Goal: Task Accomplishment & Management: Use online tool/utility

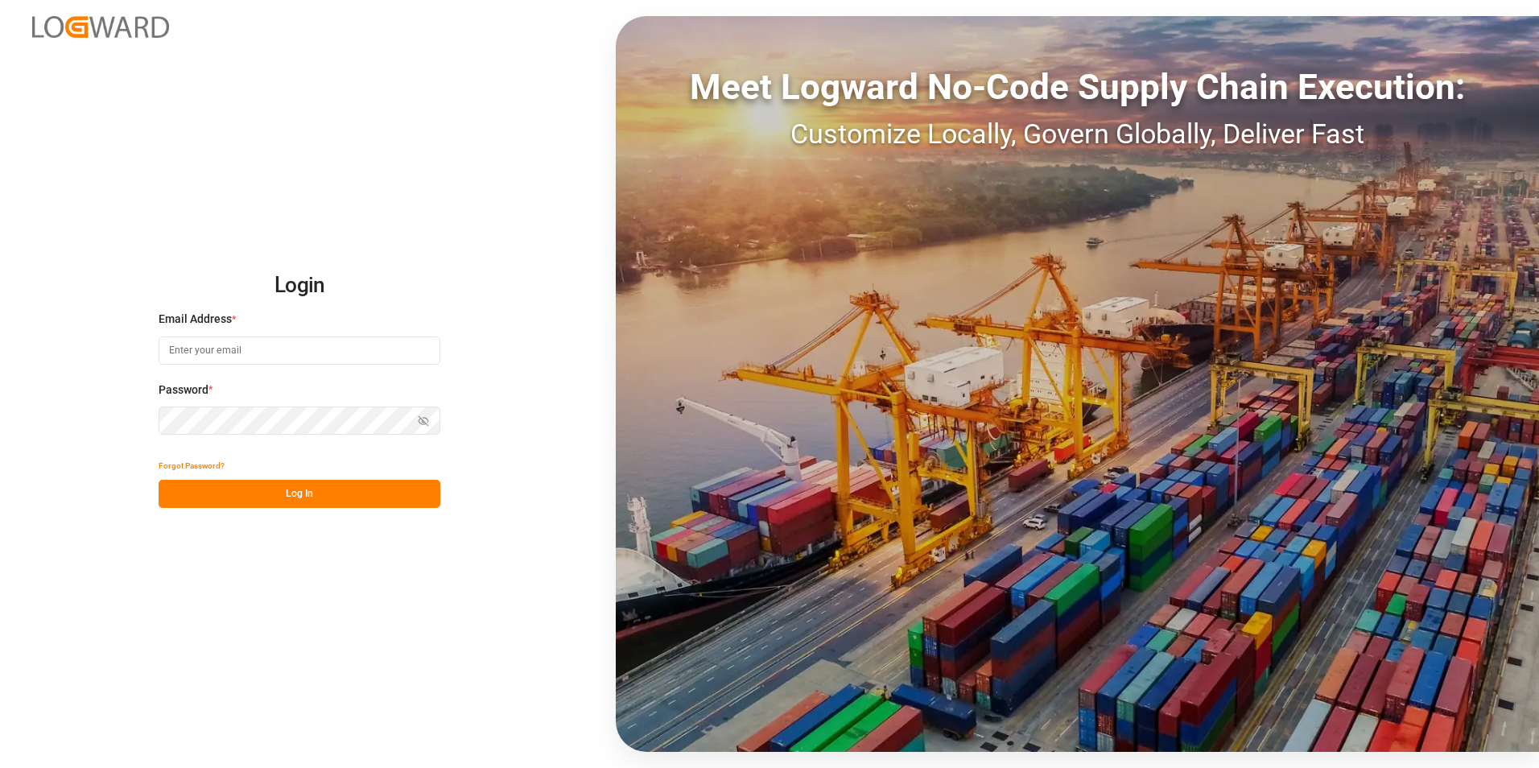
type input "[PERSON_NAME][EMAIL_ADDRESS][PERSON_NAME][DOMAIN_NAME]"
click at [287, 494] on button "Log In" at bounding box center [300, 494] width 282 height 28
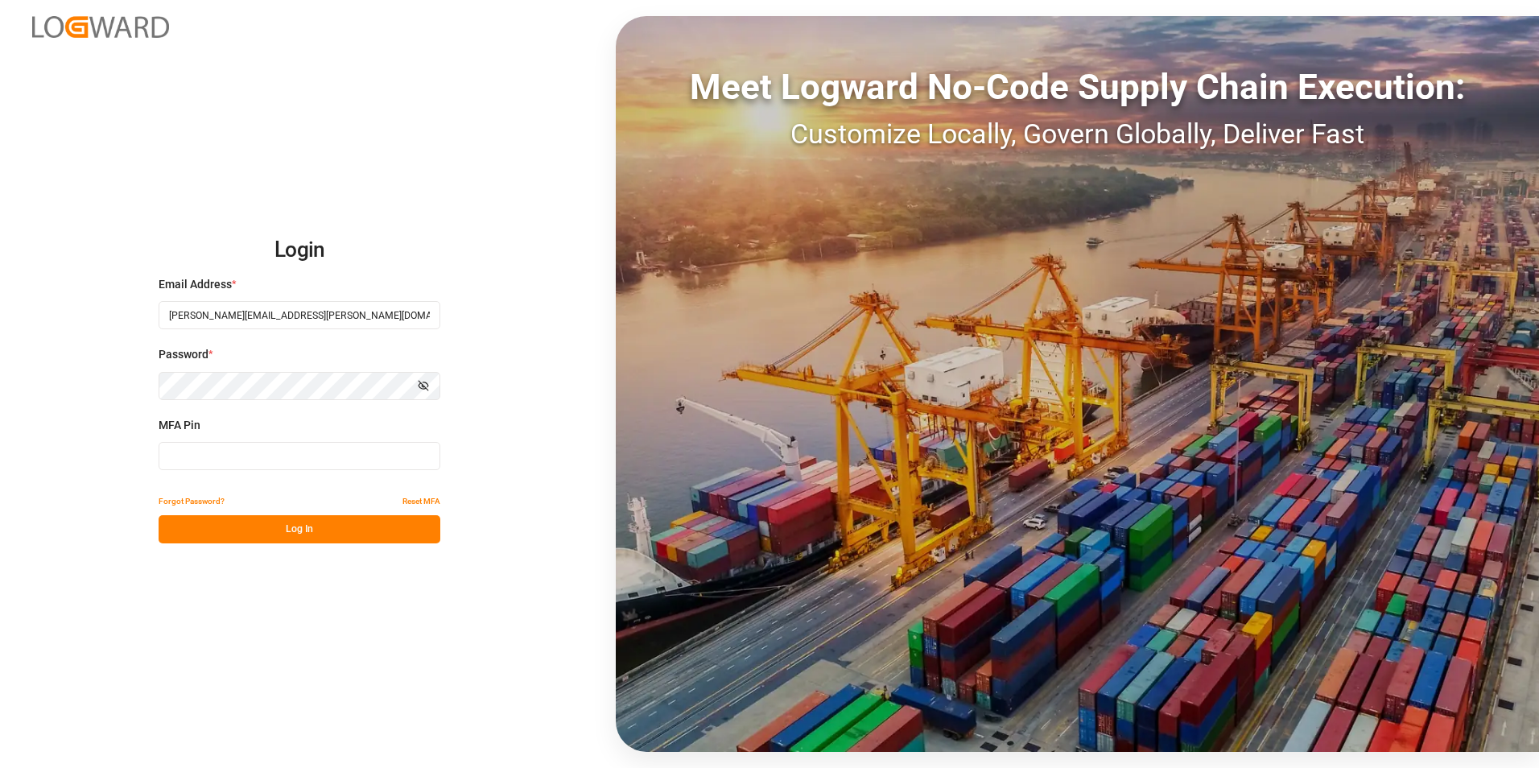
click at [266, 460] on input at bounding box center [300, 456] width 282 height 28
type input "494378"
click at [299, 532] on button "Log In" at bounding box center [300, 529] width 282 height 28
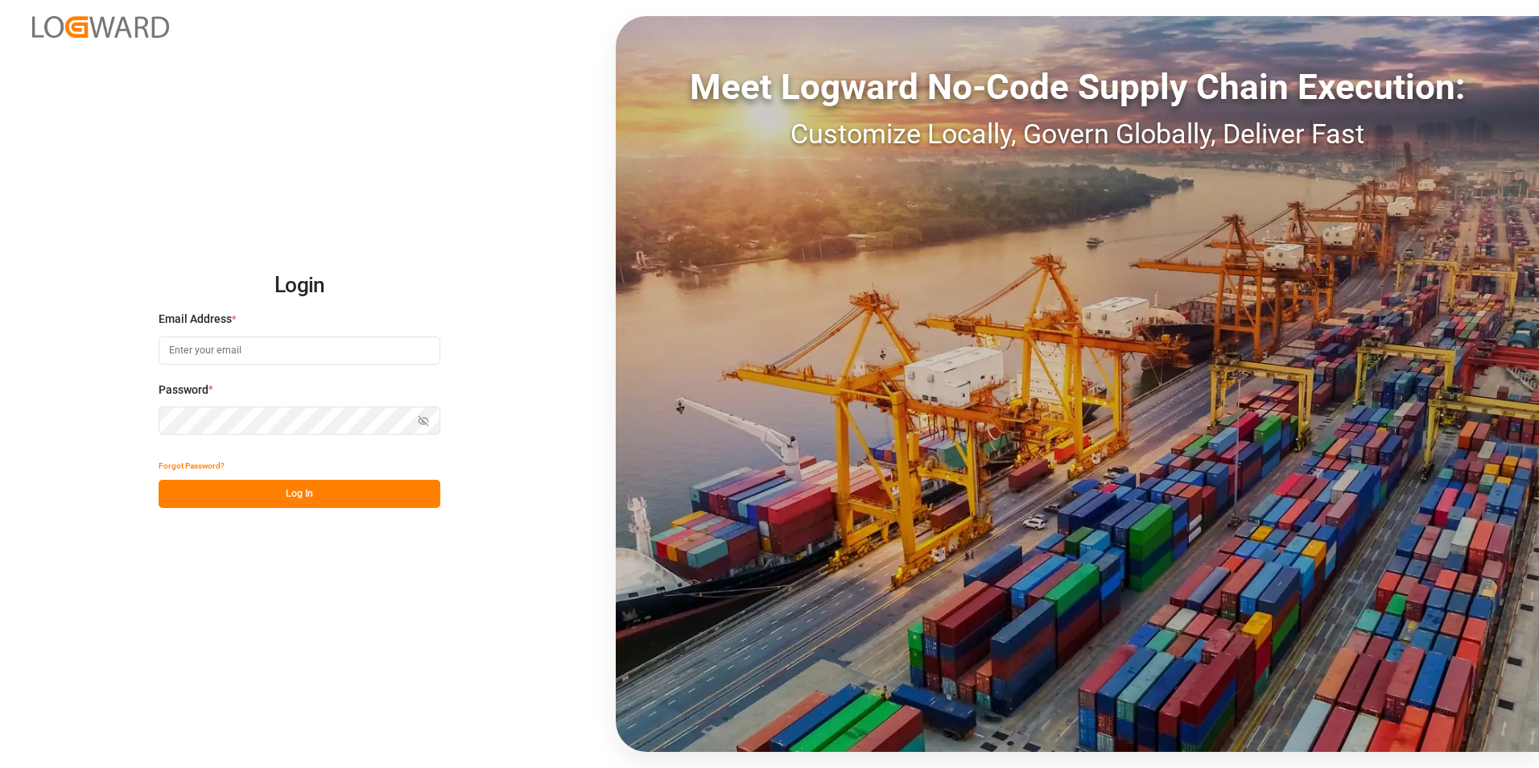
type input "[PERSON_NAME][EMAIL_ADDRESS][PERSON_NAME][DOMAIN_NAME]"
click at [281, 490] on button "Log In" at bounding box center [300, 494] width 282 height 28
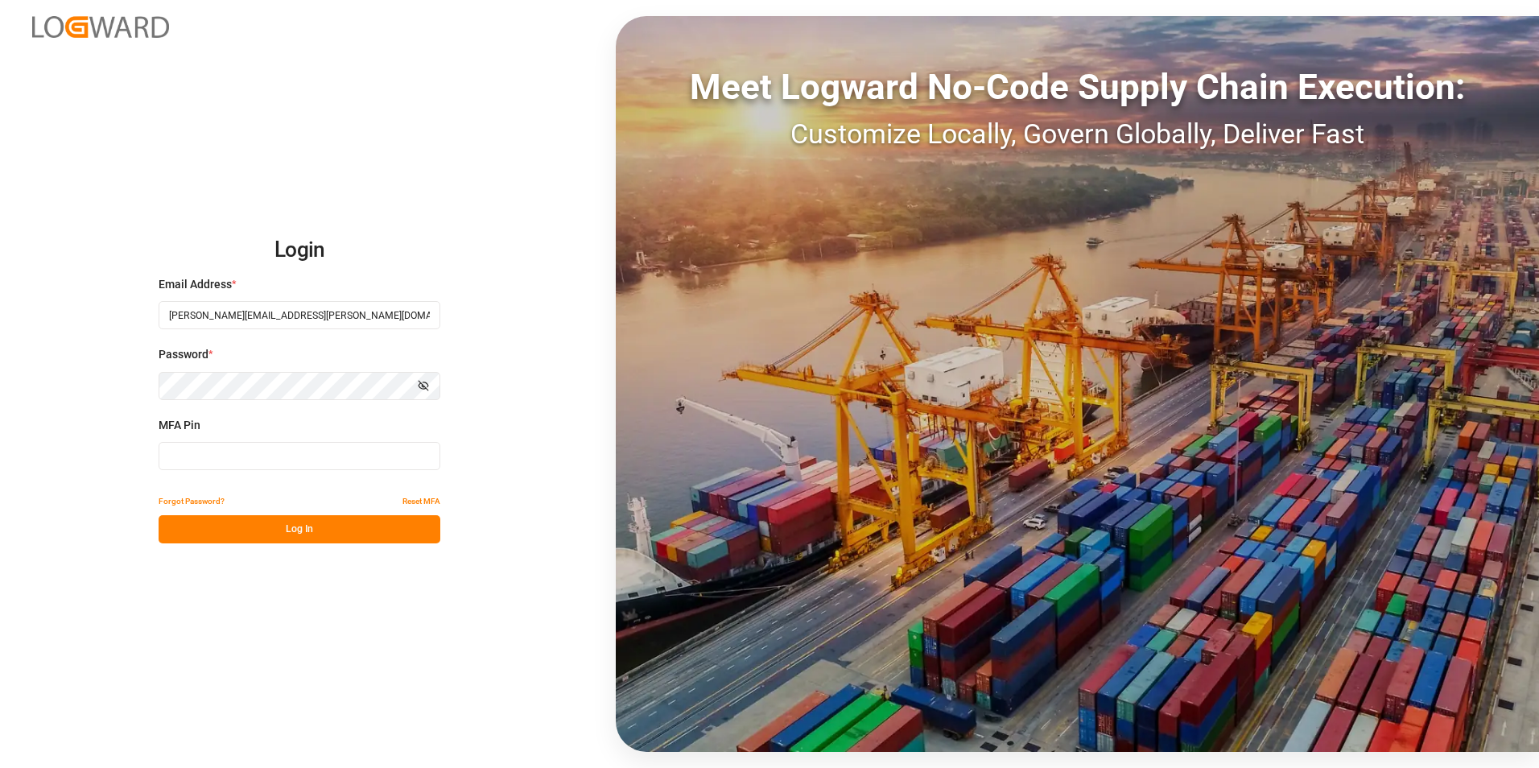
click at [270, 460] on input at bounding box center [300, 456] width 282 height 28
type input "891123"
click at [316, 523] on button "Log In" at bounding box center [300, 529] width 282 height 28
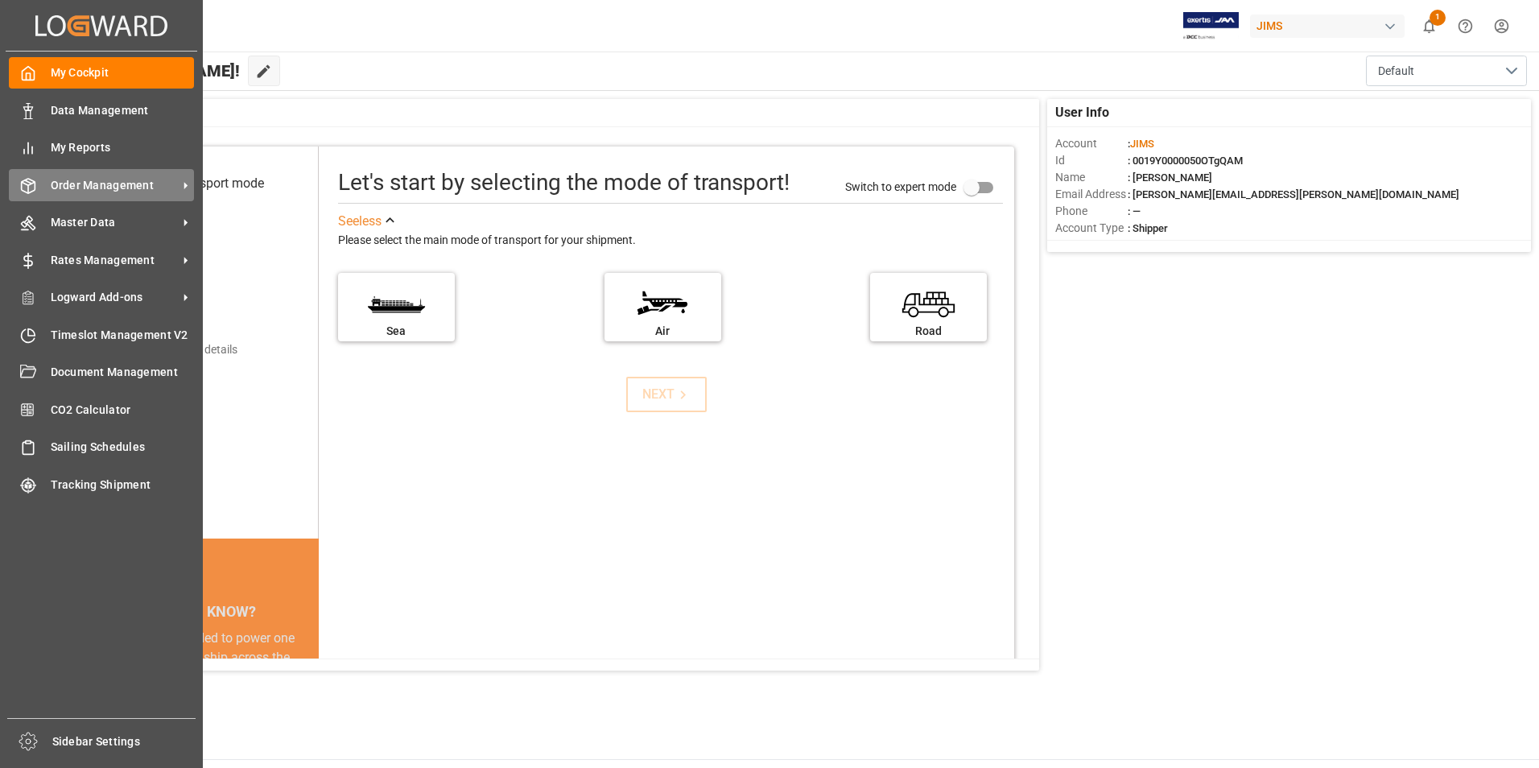
click at [86, 184] on span "Order Management" at bounding box center [114, 185] width 127 height 17
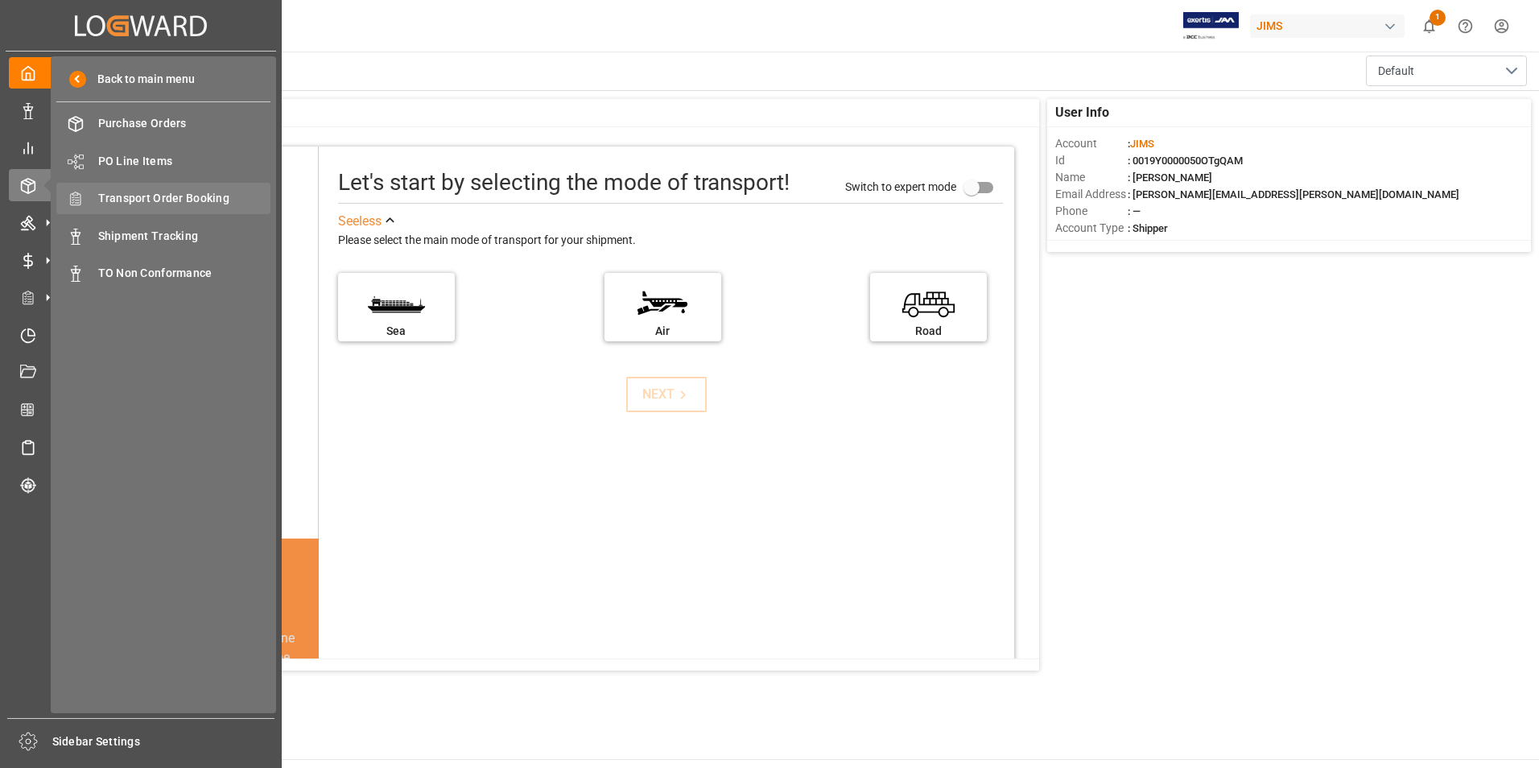
click at [199, 197] on span "Transport Order Booking" at bounding box center [184, 198] width 173 height 17
